Goal: Find specific page/section

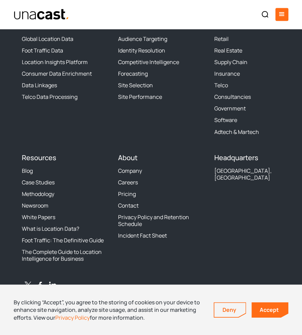
scroll to position [2137, 0]
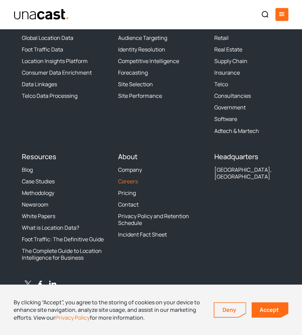
click at [132, 181] on link "Careers" at bounding box center [128, 181] width 20 height 7
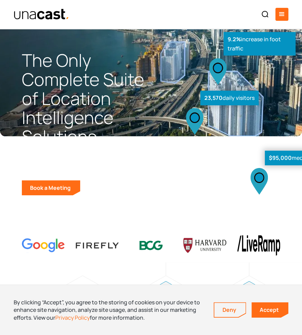
click at [273, 15] on div at bounding box center [178, 15] width 219 height 14
click at [276, 15] on div "menu" at bounding box center [281, 14] width 13 height 13
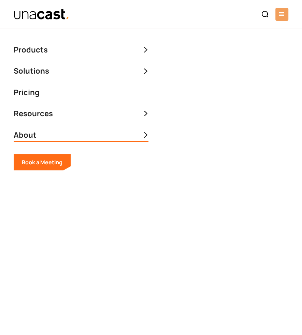
click at [99, 132] on div "About" at bounding box center [81, 135] width 135 height 13
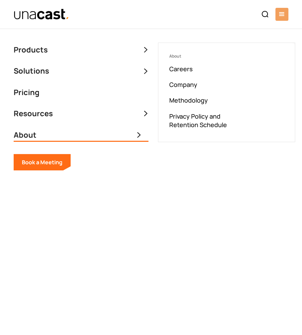
click at [168, 71] on ul "About Careers Company Methodology Privacy Policy and Retention Schedule" at bounding box center [226, 92] width 137 height 99
click at [176, 67] on link "Careers" at bounding box center [226, 69] width 115 height 10
